Goal: Task Accomplishment & Management: Use online tool/utility

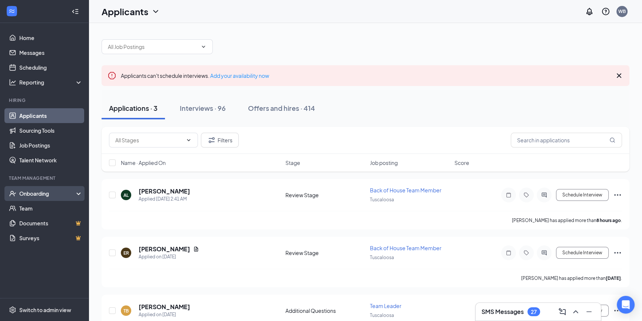
click at [49, 197] on div "Onboarding" at bounding box center [44, 193] width 89 height 15
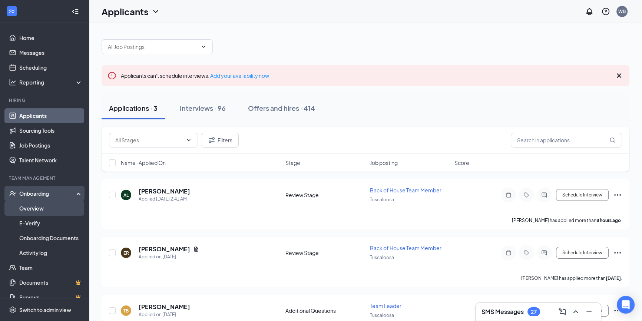
click at [43, 205] on link "Overview" at bounding box center [50, 208] width 63 height 15
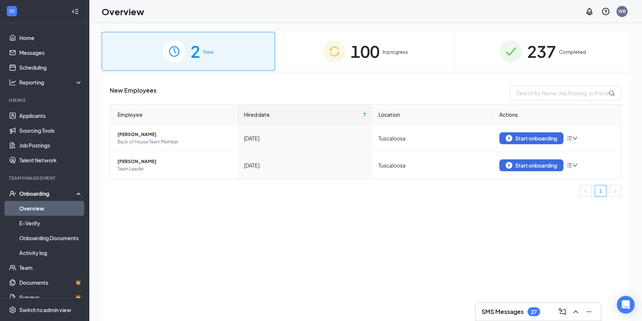
click at [396, 47] on div "100 In progress" at bounding box center [365, 51] width 173 height 39
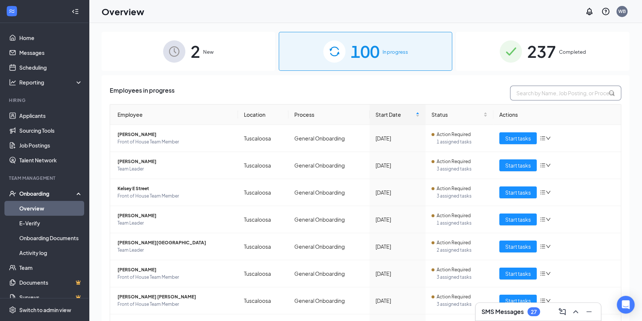
click at [549, 97] on input "text" at bounding box center [565, 93] width 111 height 15
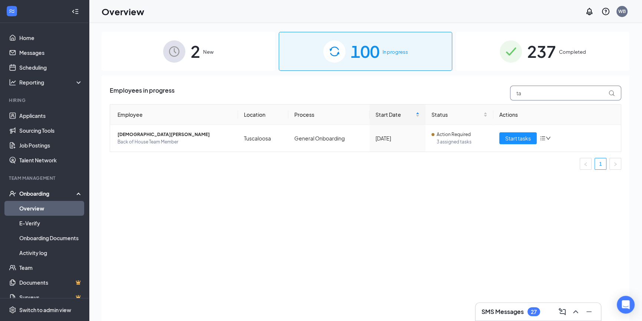
type input "ta"
click at [549, 56] on span "237" at bounding box center [541, 52] width 29 height 26
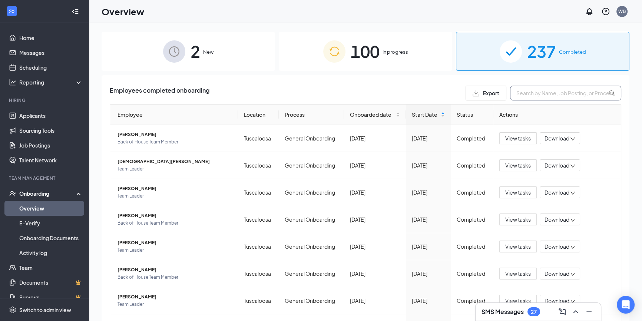
click at [546, 89] on input "text" at bounding box center [565, 93] width 111 height 15
type input "taj"
